Goal: Complete application form

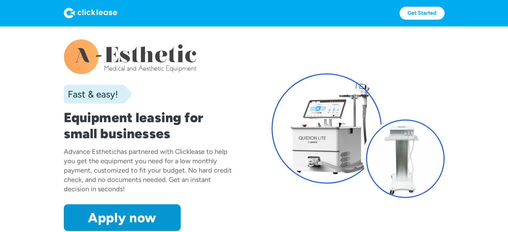
scroll to position [167, 0]
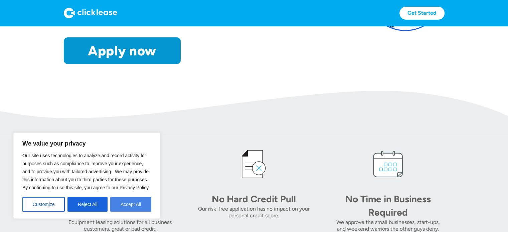
click at [131, 204] on button "Accept All" at bounding box center [130, 204] width 41 height 15
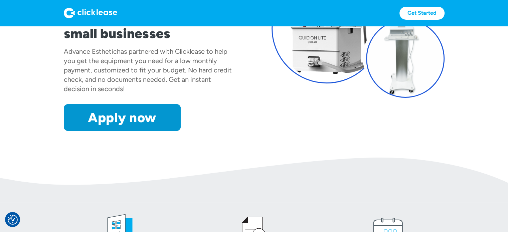
scroll to position [0, 0]
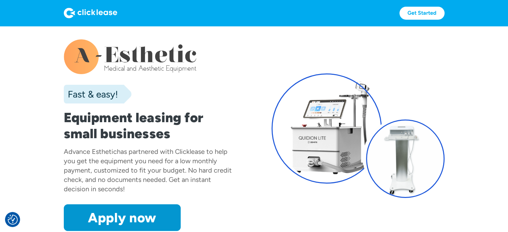
click at [74, 13] on img at bounding box center [90, 13] width 53 height 11
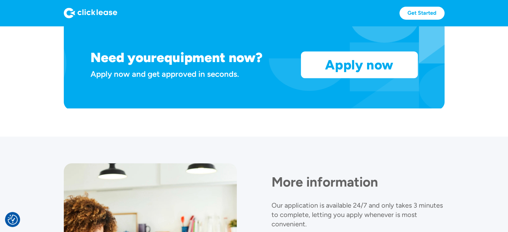
scroll to position [529, 0]
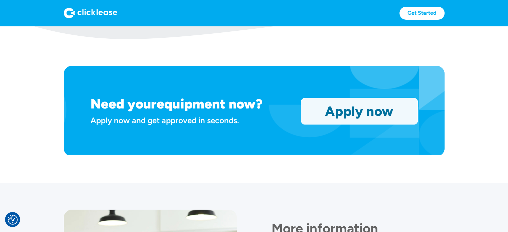
click at [328, 111] on link "Apply now" at bounding box center [359, 111] width 116 height 26
